Goal: Transaction & Acquisition: Purchase product/service

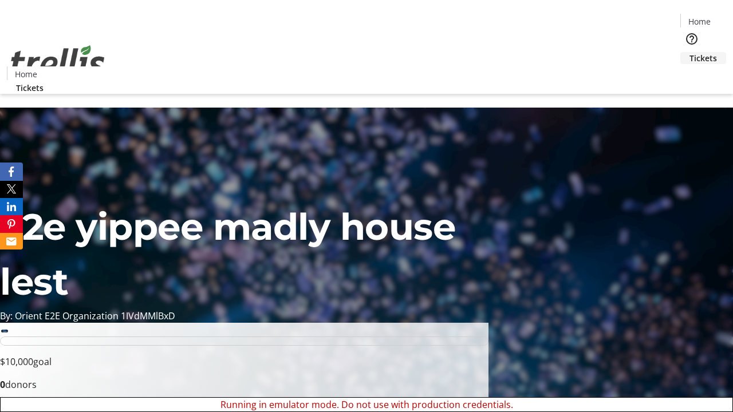
click at [690, 52] on span "Tickets" at bounding box center [703, 58] width 27 height 12
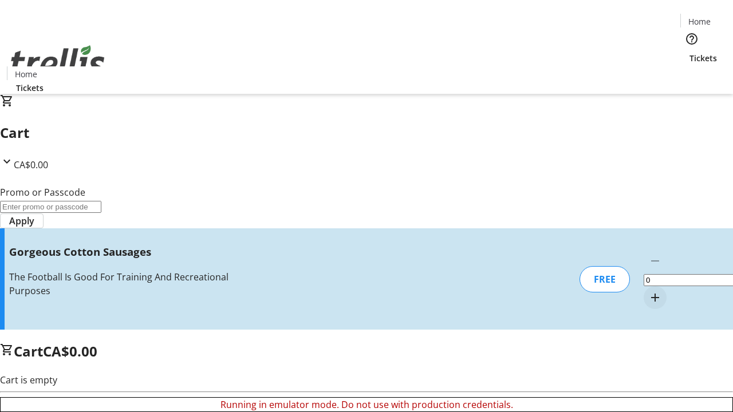
click at [648, 291] on mat-icon "Increment by one" at bounding box center [655, 298] width 14 height 14
type input "1"
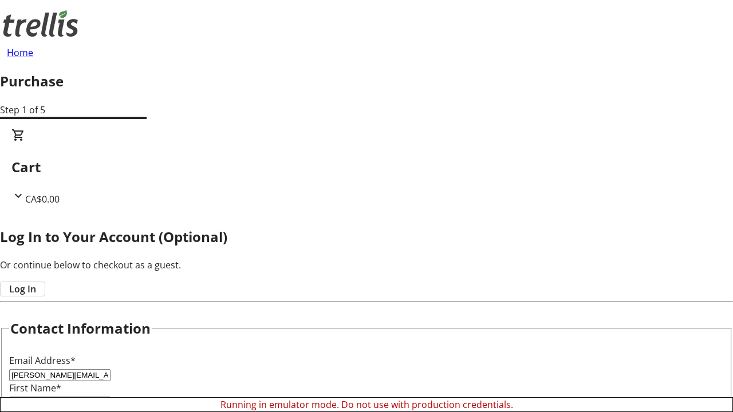
scroll to position [114, 0]
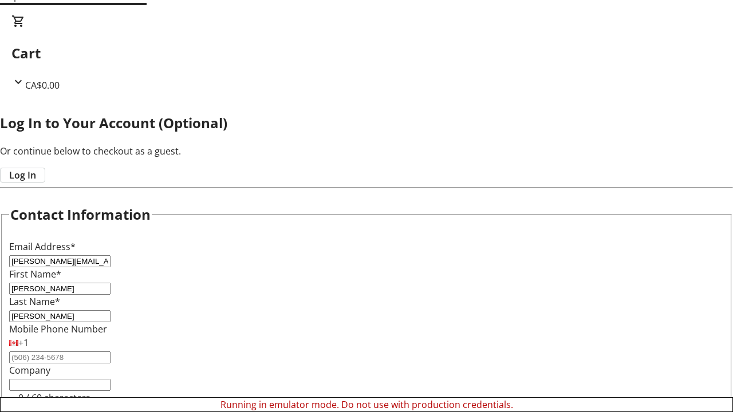
type input "[PERSON_NAME]"
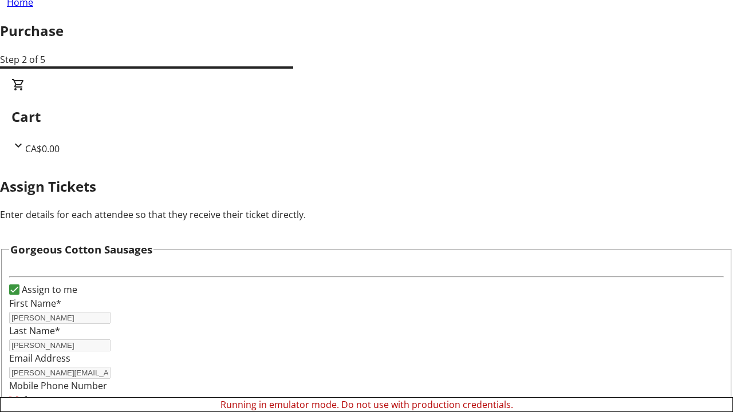
scroll to position [69, 0]
